Goal: Task Accomplishment & Management: Use online tool/utility

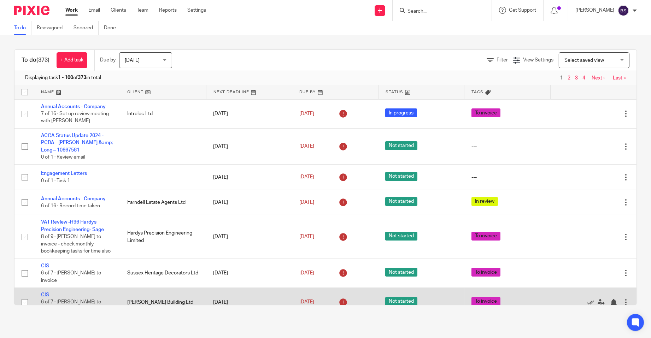
click at [45, 298] on link "CIS" at bounding box center [45, 295] width 8 height 5
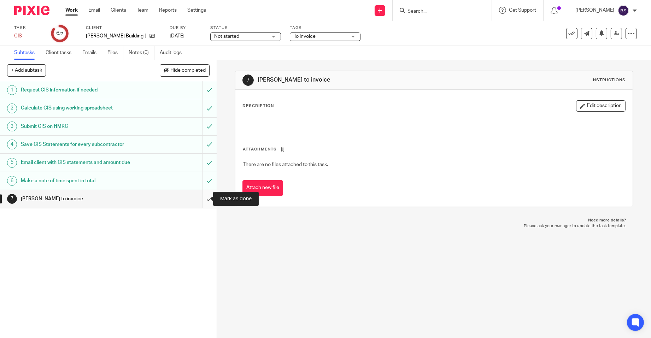
click at [203, 199] on input "submit" at bounding box center [108, 199] width 217 height 18
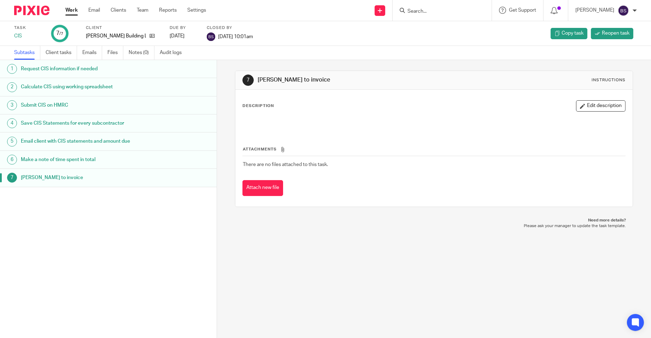
click at [75, 160] on h1 "Make a note of time spent in total" at bounding box center [84, 159] width 126 height 11
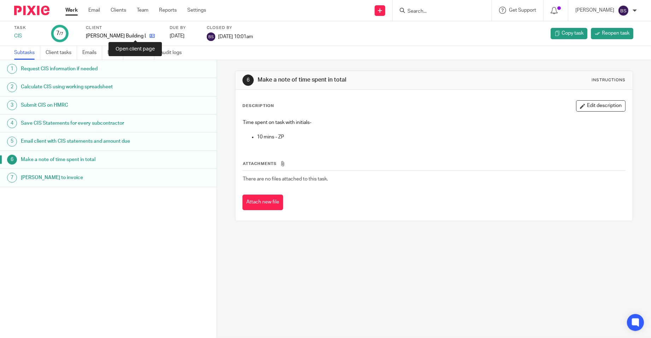
click at [150, 35] on icon at bounding box center [152, 35] width 5 height 5
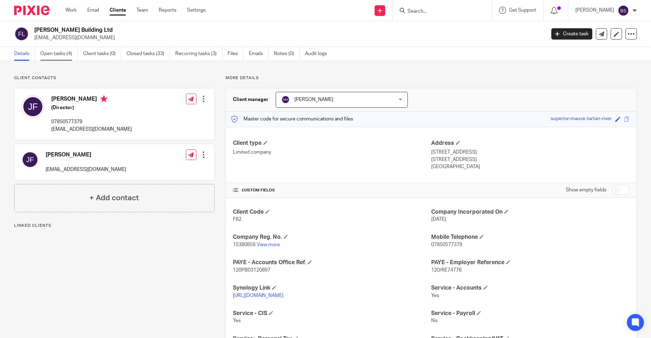
click at [65, 52] on link "Open tasks (4)" at bounding box center [58, 54] width 37 height 14
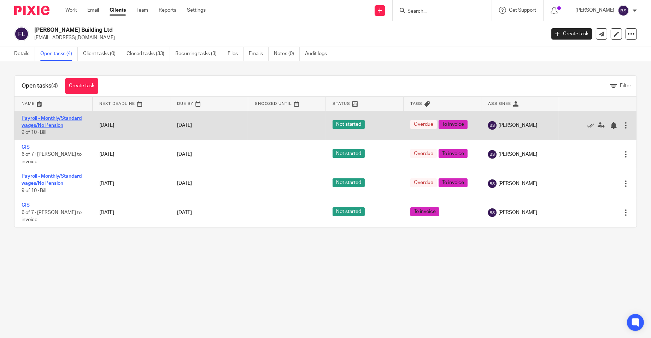
click at [53, 119] on link "Payroll - Monthly/Standard wages/No Pension" at bounding box center [52, 122] width 60 height 12
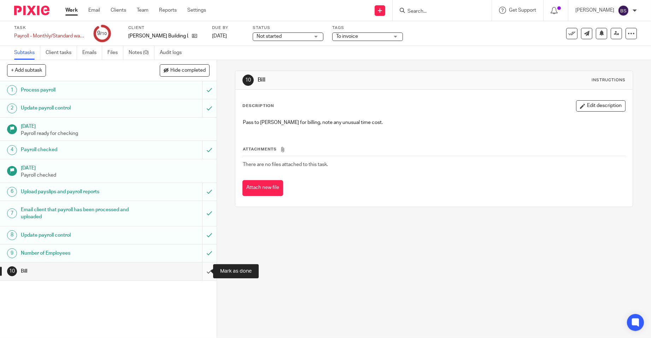
click at [203, 270] on input "submit" at bounding box center [108, 272] width 217 height 18
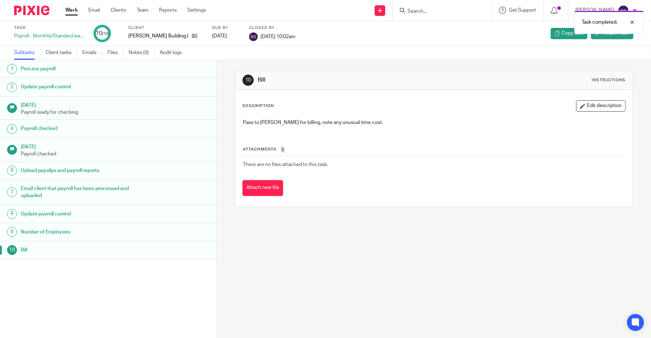
click at [60, 230] on h1 "Number of Employees" at bounding box center [84, 232] width 126 height 11
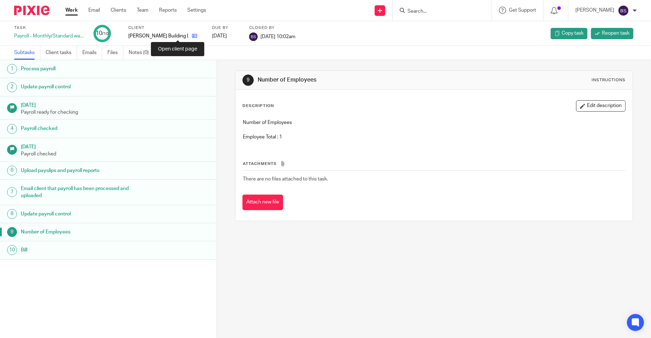
click at [192, 35] on icon at bounding box center [194, 35] width 5 height 5
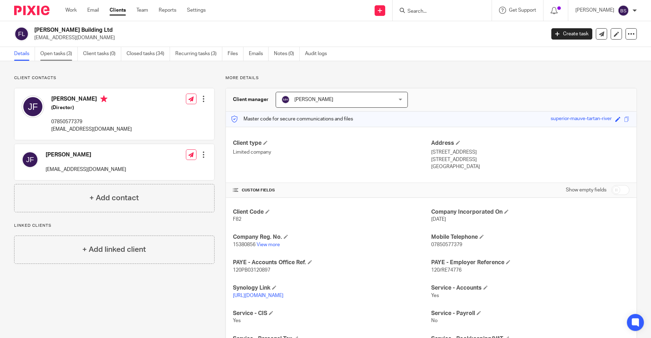
click at [60, 53] on link "Open tasks (3)" at bounding box center [58, 54] width 37 height 14
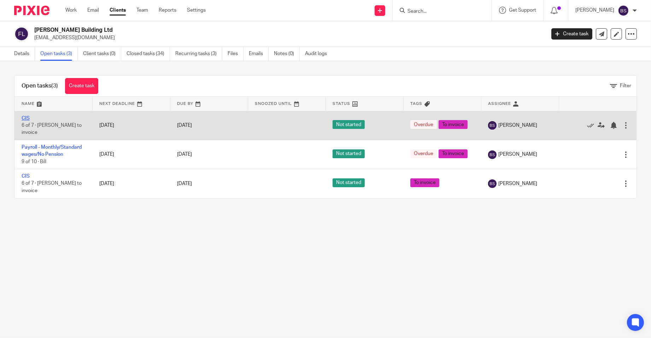
click at [27, 118] on link "CIS" at bounding box center [26, 118] width 8 height 5
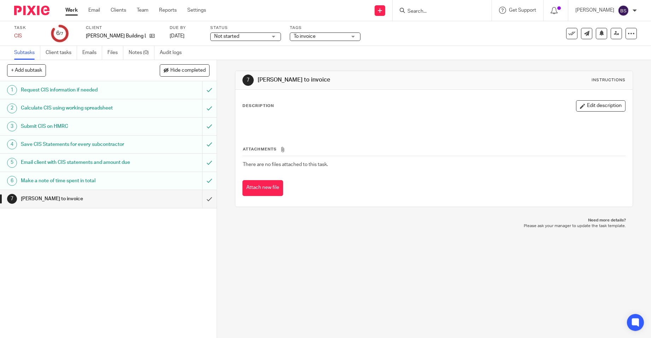
click at [58, 178] on h1 "Make a note of time spent in total" at bounding box center [79, 181] width 116 height 11
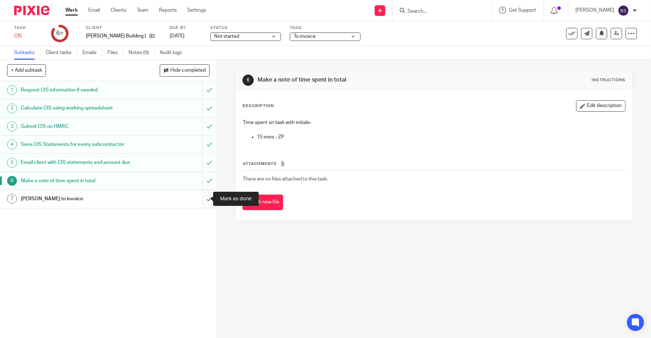
click at [199, 198] on input "submit" at bounding box center [108, 199] width 217 height 18
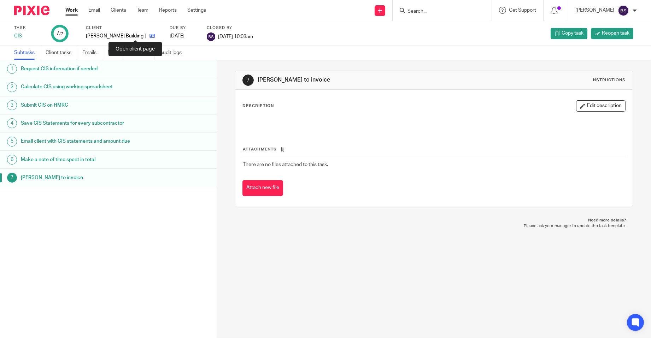
click at [150, 36] on icon at bounding box center [152, 35] width 5 height 5
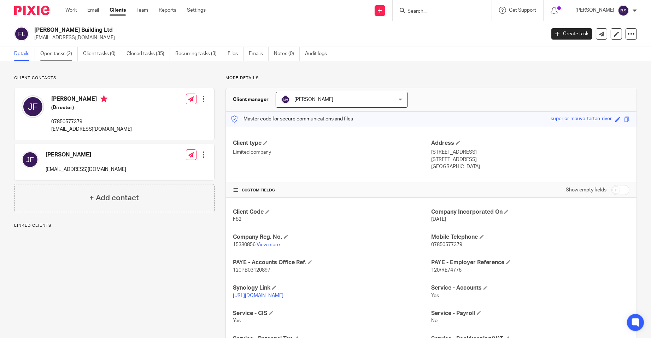
click at [63, 54] on link "Open tasks (2)" at bounding box center [58, 54] width 37 height 14
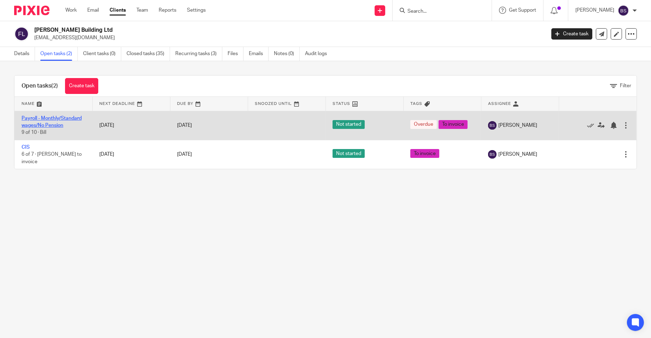
click at [42, 119] on link "Payroll - Monthly/Standard wages/No Pension" at bounding box center [52, 122] width 60 height 12
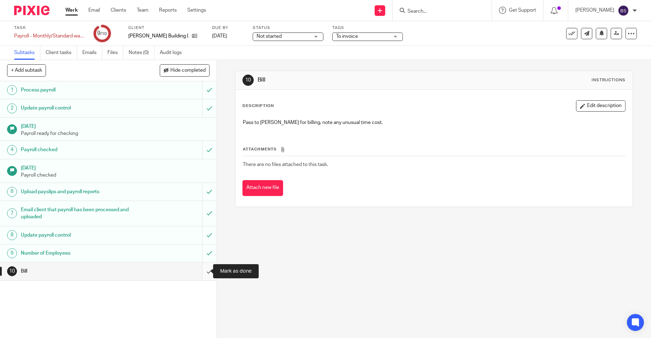
click at [203, 274] on input "submit" at bounding box center [108, 272] width 217 height 18
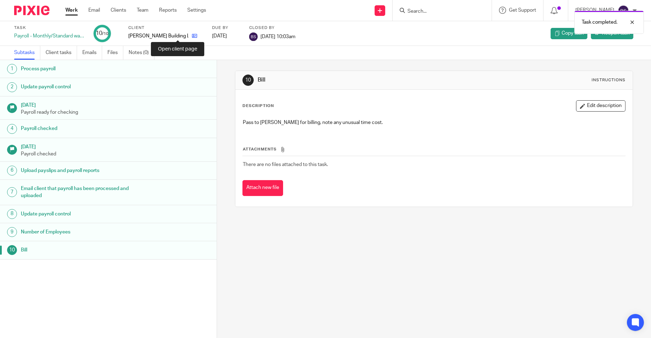
click at [192, 34] on icon at bounding box center [194, 35] width 5 height 5
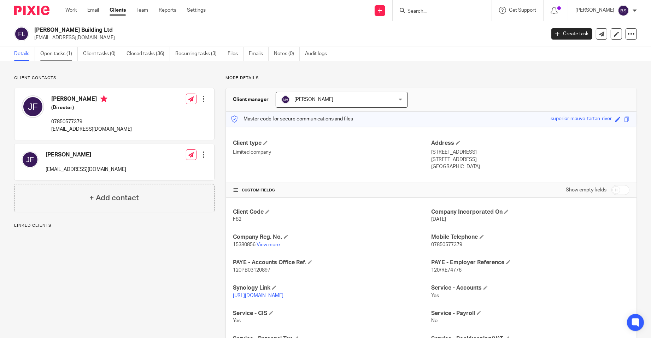
click at [51, 51] on link "Open tasks (1)" at bounding box center [58, 54] width 37 height 14
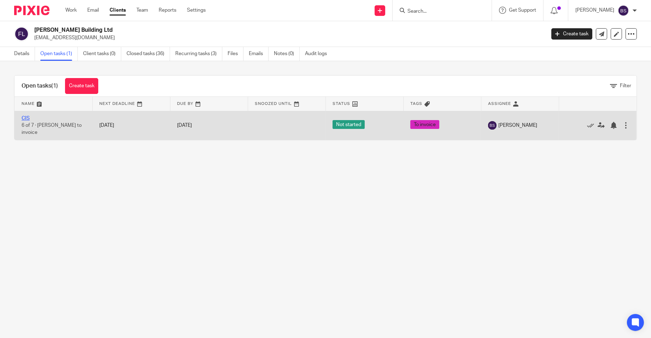
click at [27, 118] on link "CIS" at bounding box center [26, 118] width 8 height 5
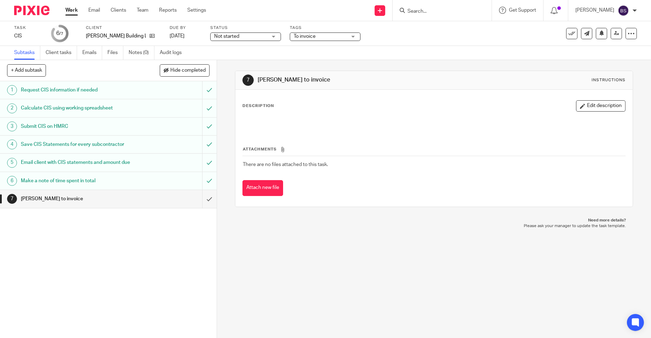
click at [87, 180] on h1 "Make a note of time spent in total" at bounding box center [79, 181] width 116 height 11
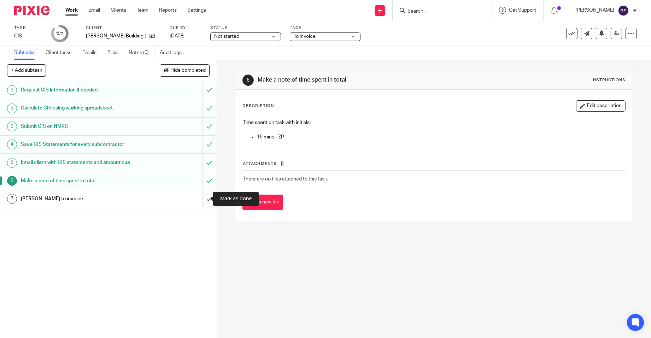
click at [202, 198] on input "submit" at bounding box center [108, 199] width 217 height 18
